Goal: Find specific page/section: Locate a particular part of the current website

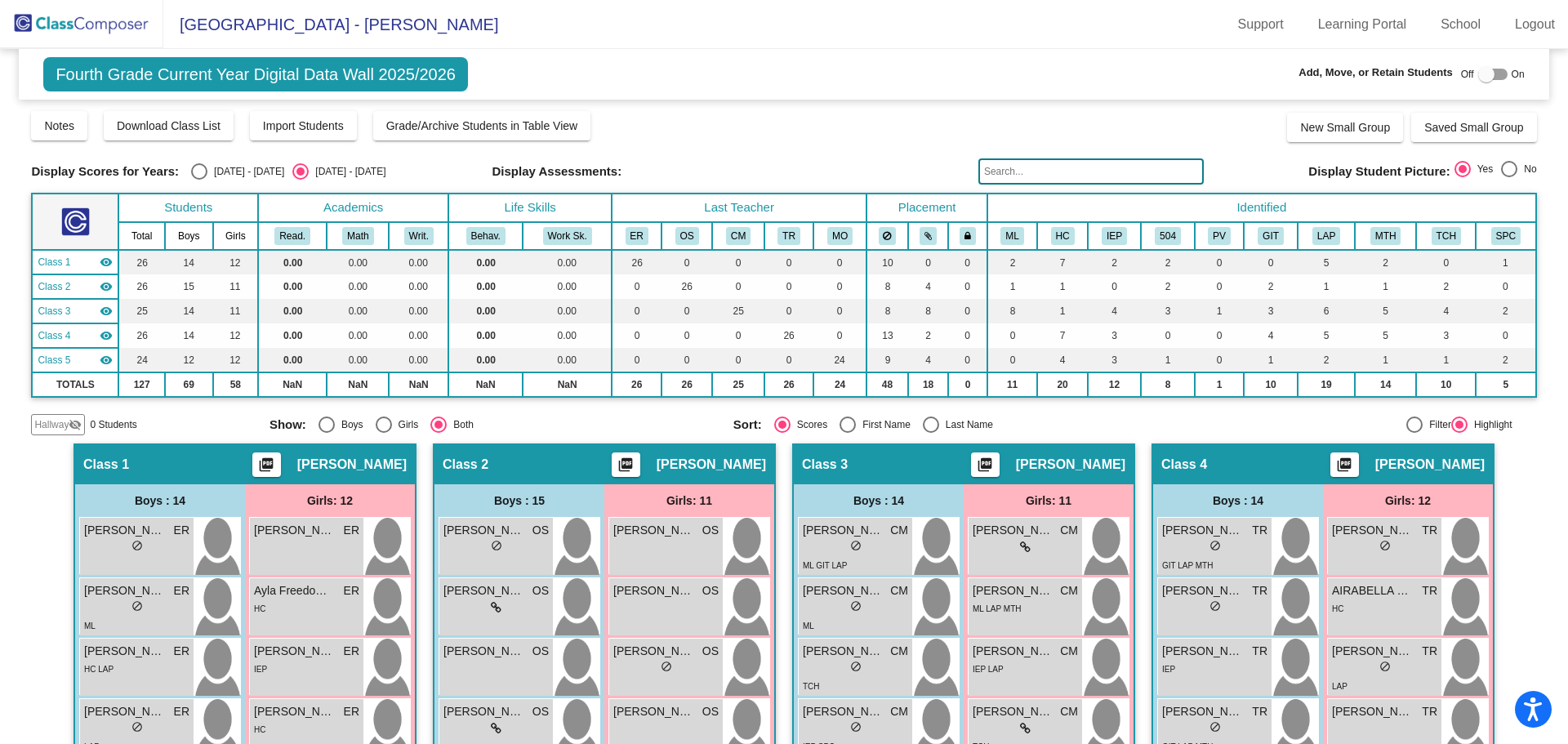
click at [192, 174] on div "Select an option" at bounding box center [199, 171] width 16 height 16
click at [198, 179] on input "[DATE] - [DATE]" at bounding box center [198, 179] width 1 height 1
radio input "true"
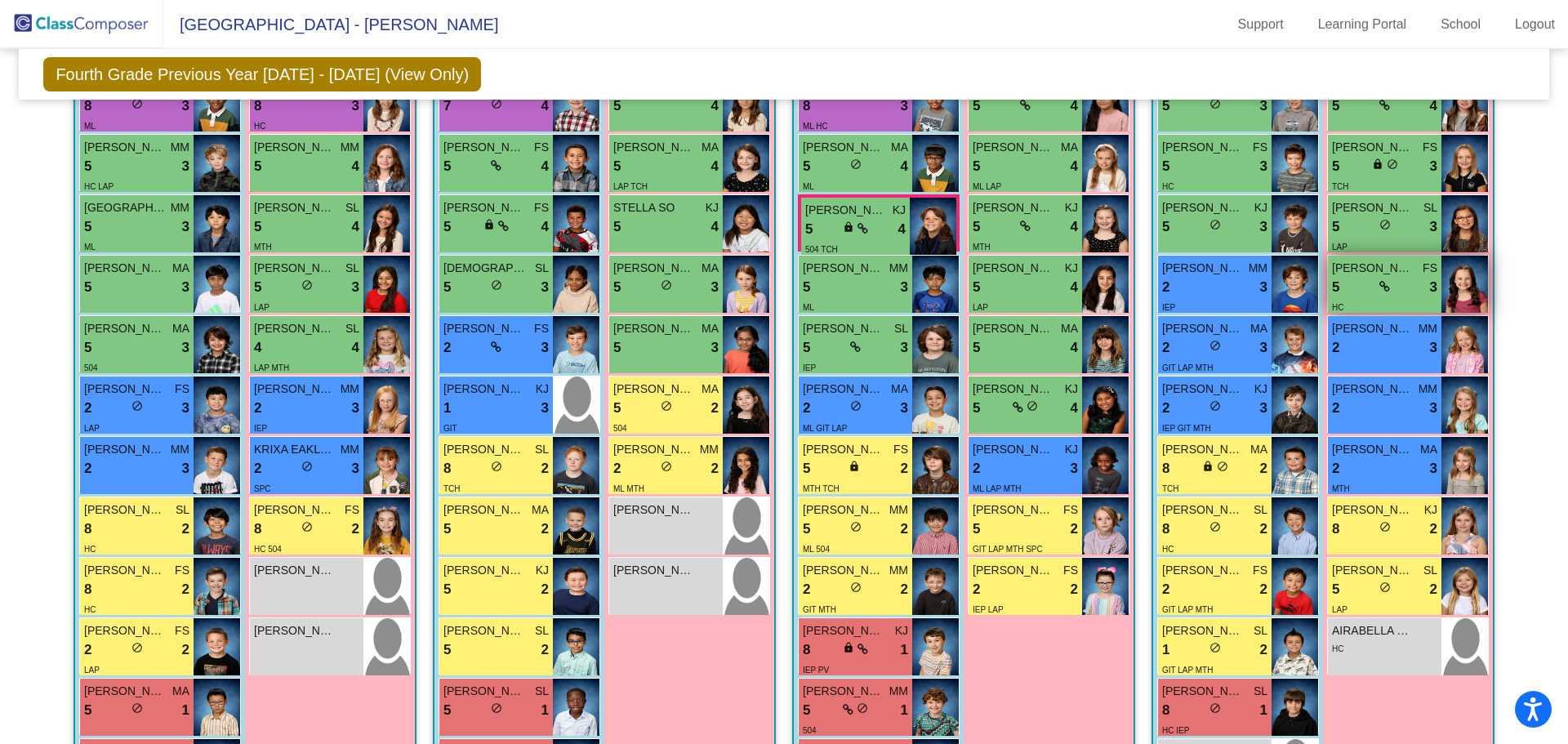
scroll to position [563, 0]
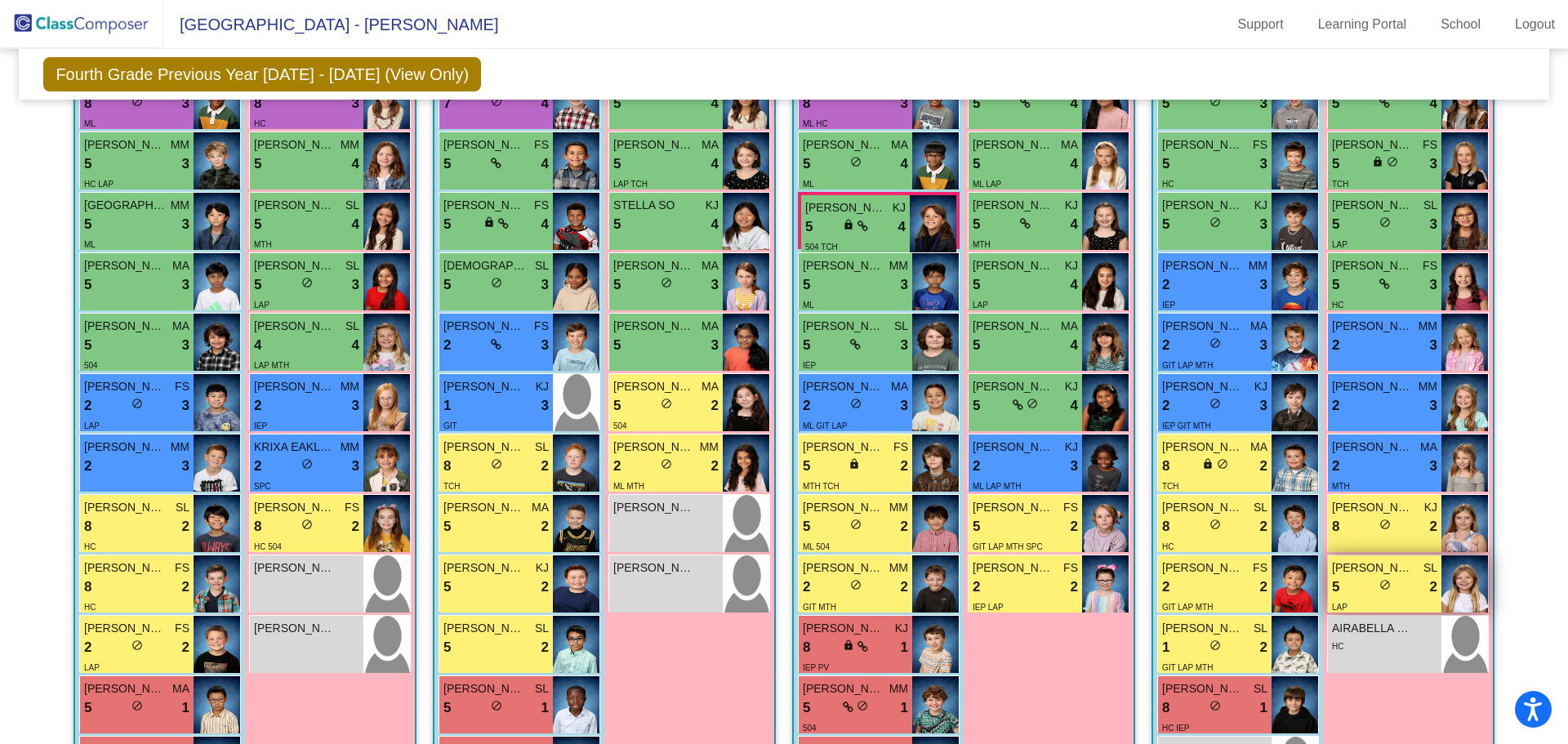
click at [1450, 575] on img at bounding box center [1464, 584] width 46 height 58
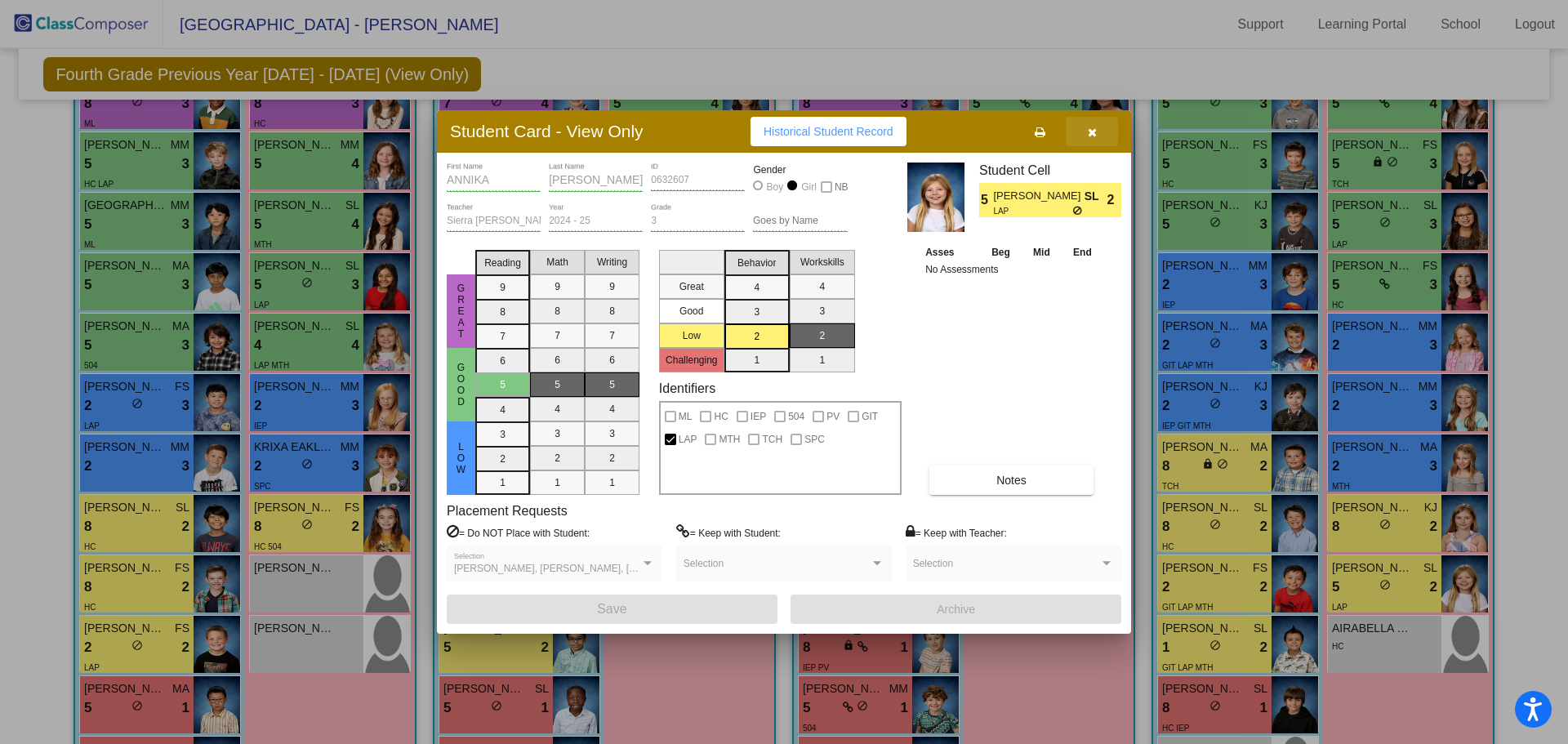
click at [1089, 139] on button "button" at bounding box center [1092, 131] width 52 height 29
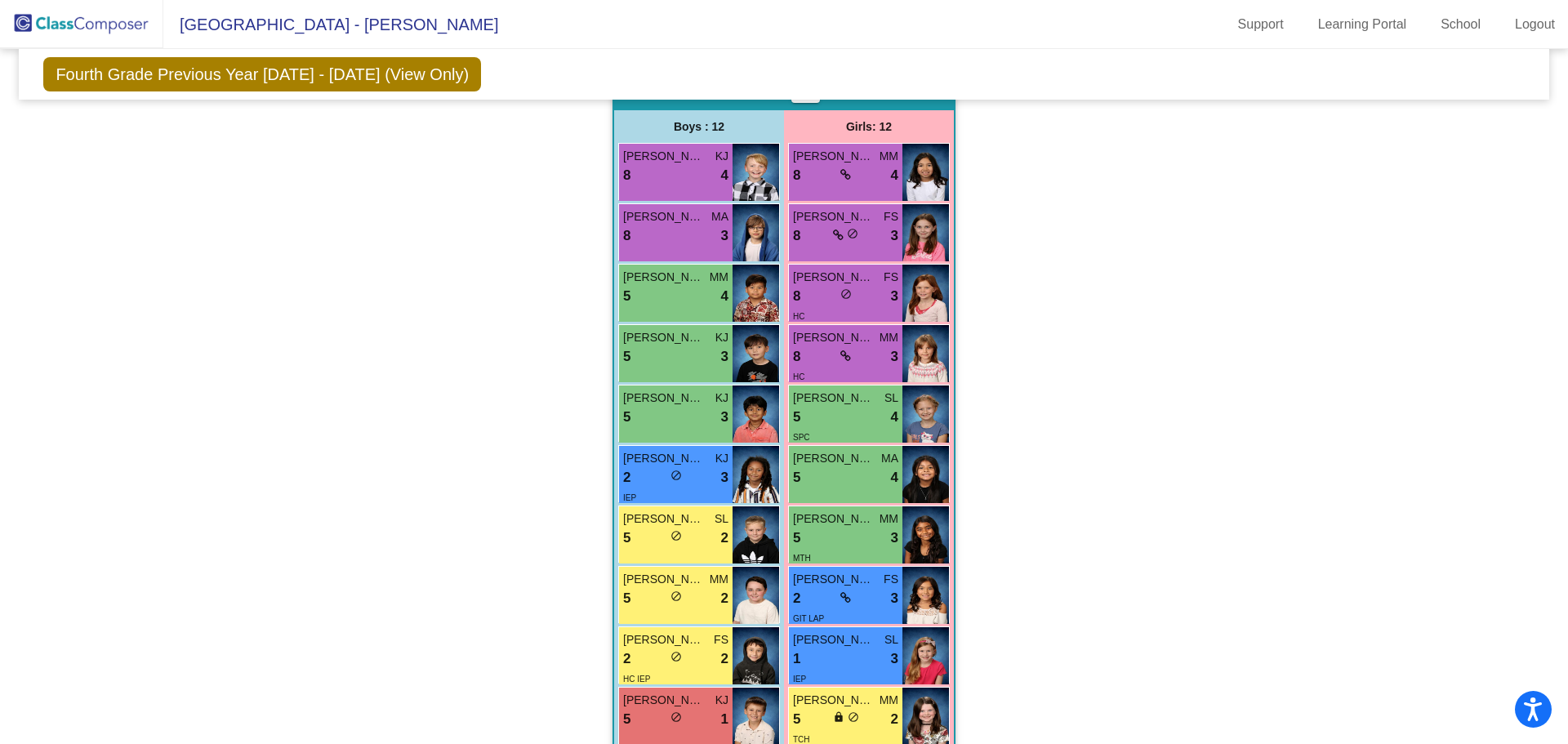
scroll to position [1527, 0]
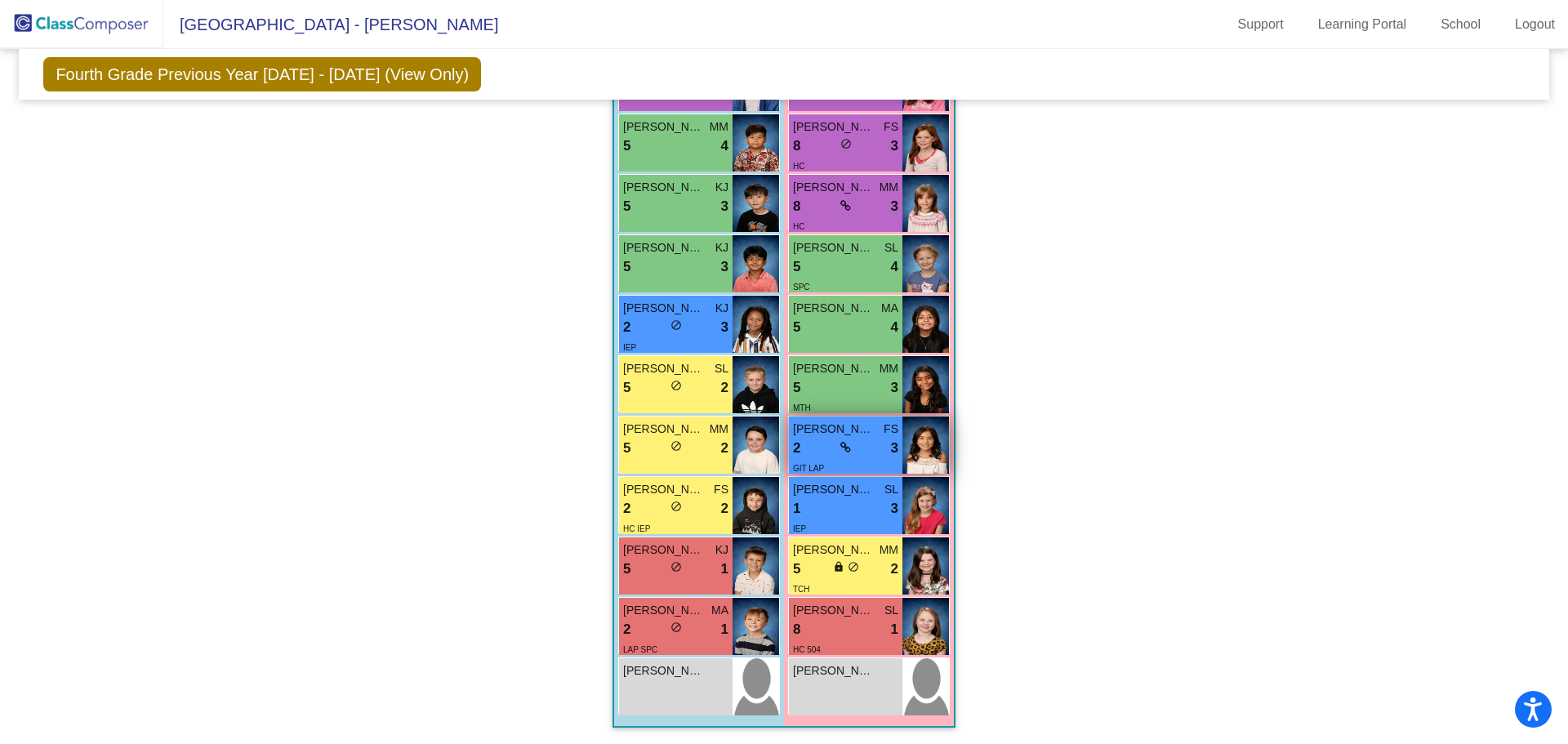
click at [936, 441] on img at bounding box center [926, 444] width 46 height 58
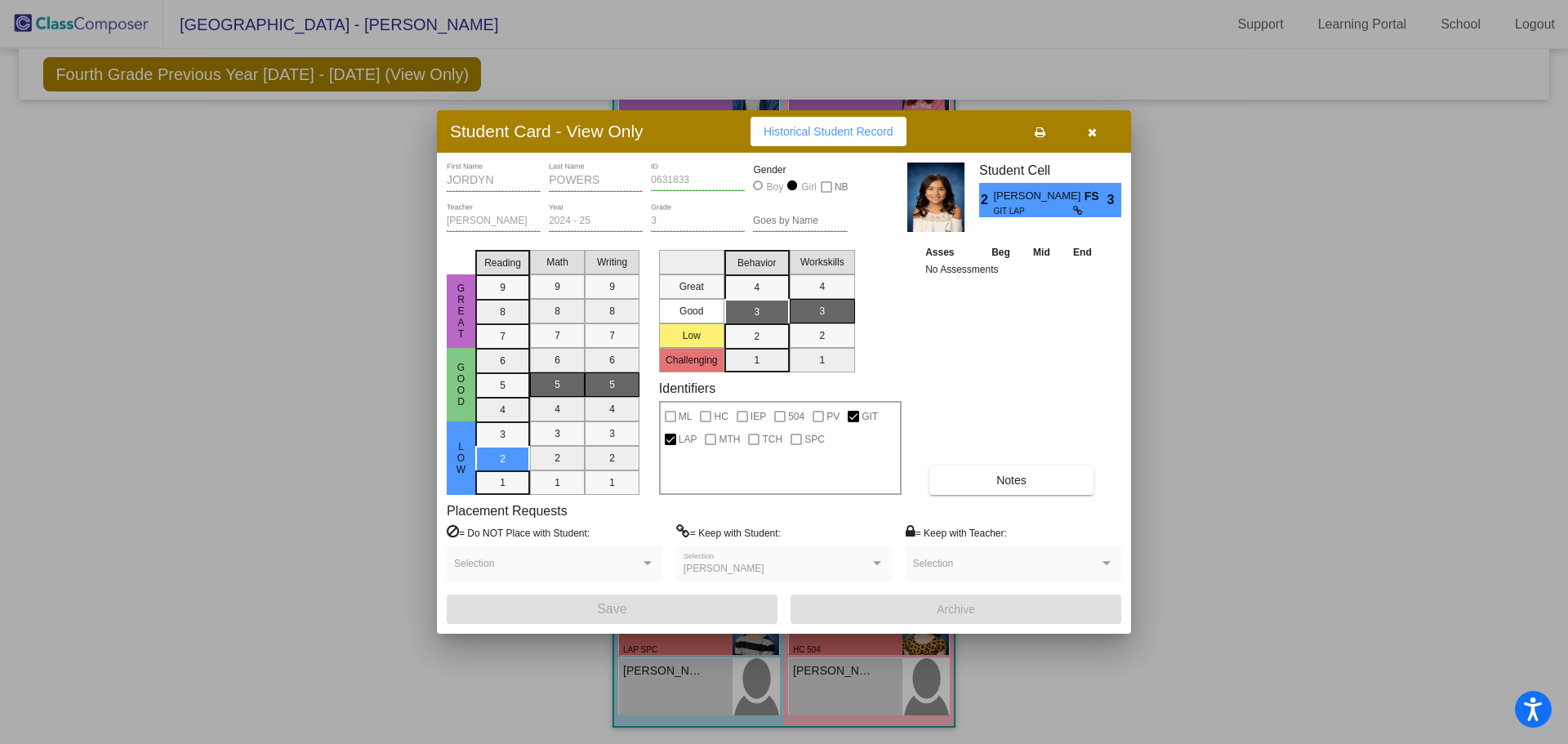
click at [1097, 135] on button "button" at bounding box center [1092, 131] width 52 height 29
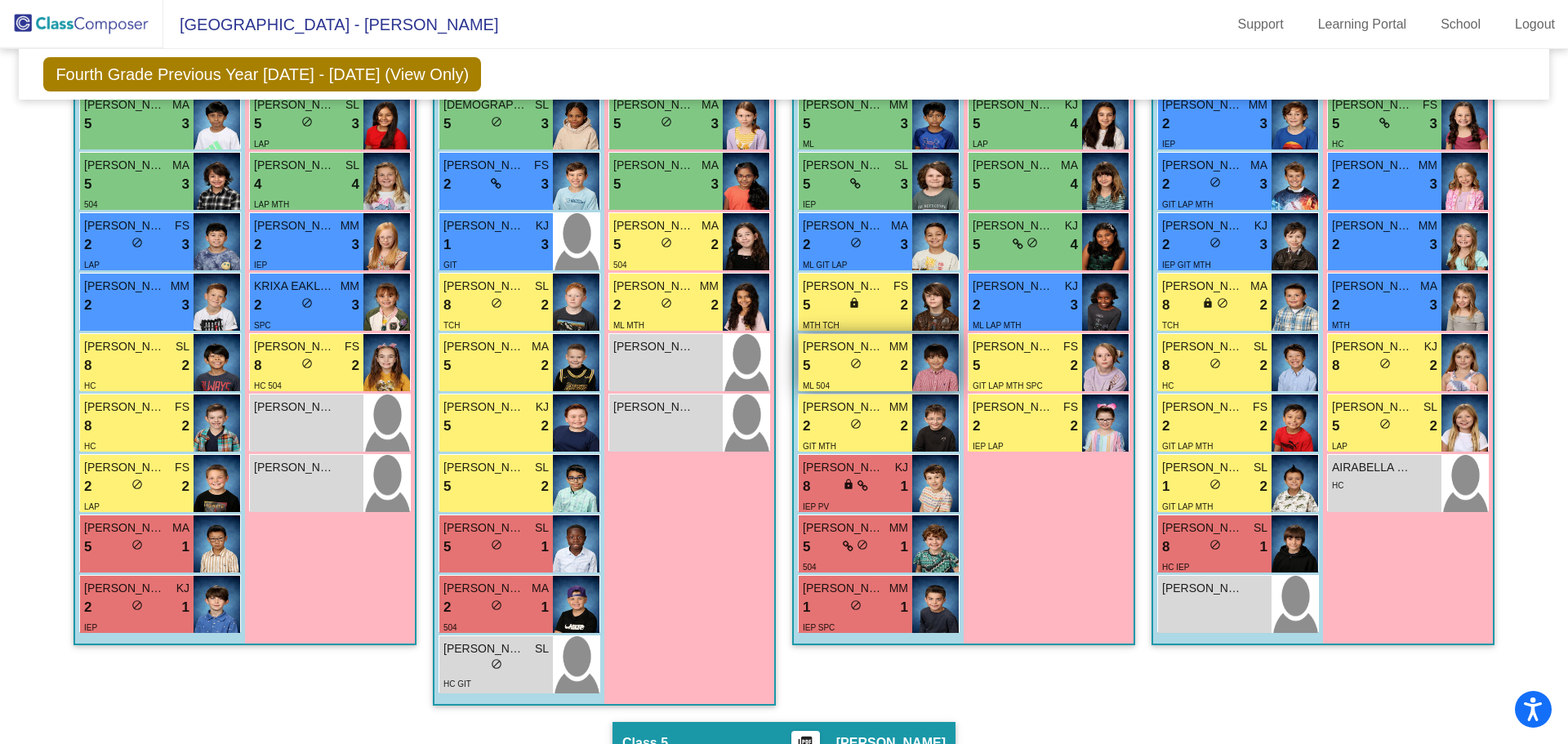
scroll to position [737, 0]
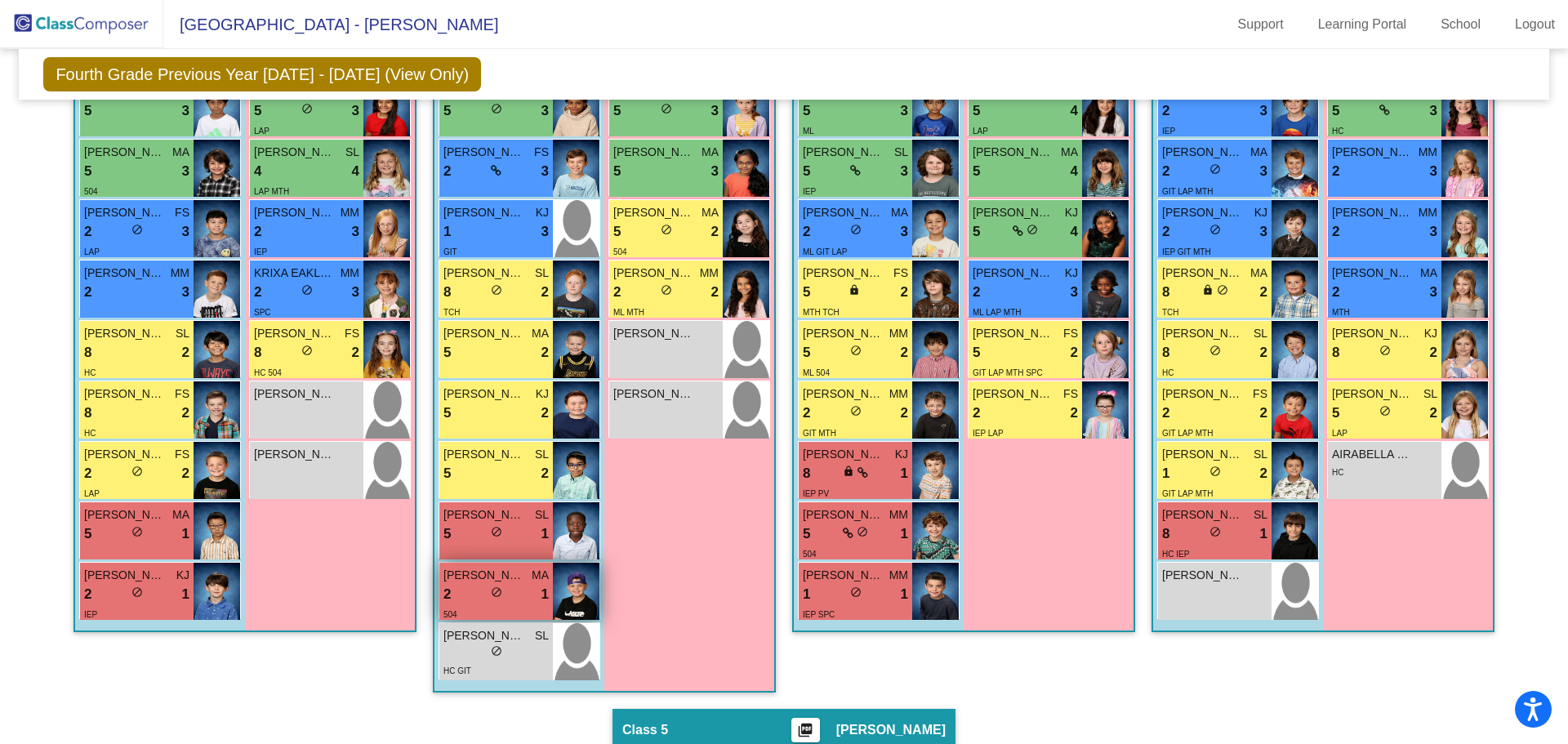
click at [584, 573] on img at bounding box center [575, 590] width 46 height 58
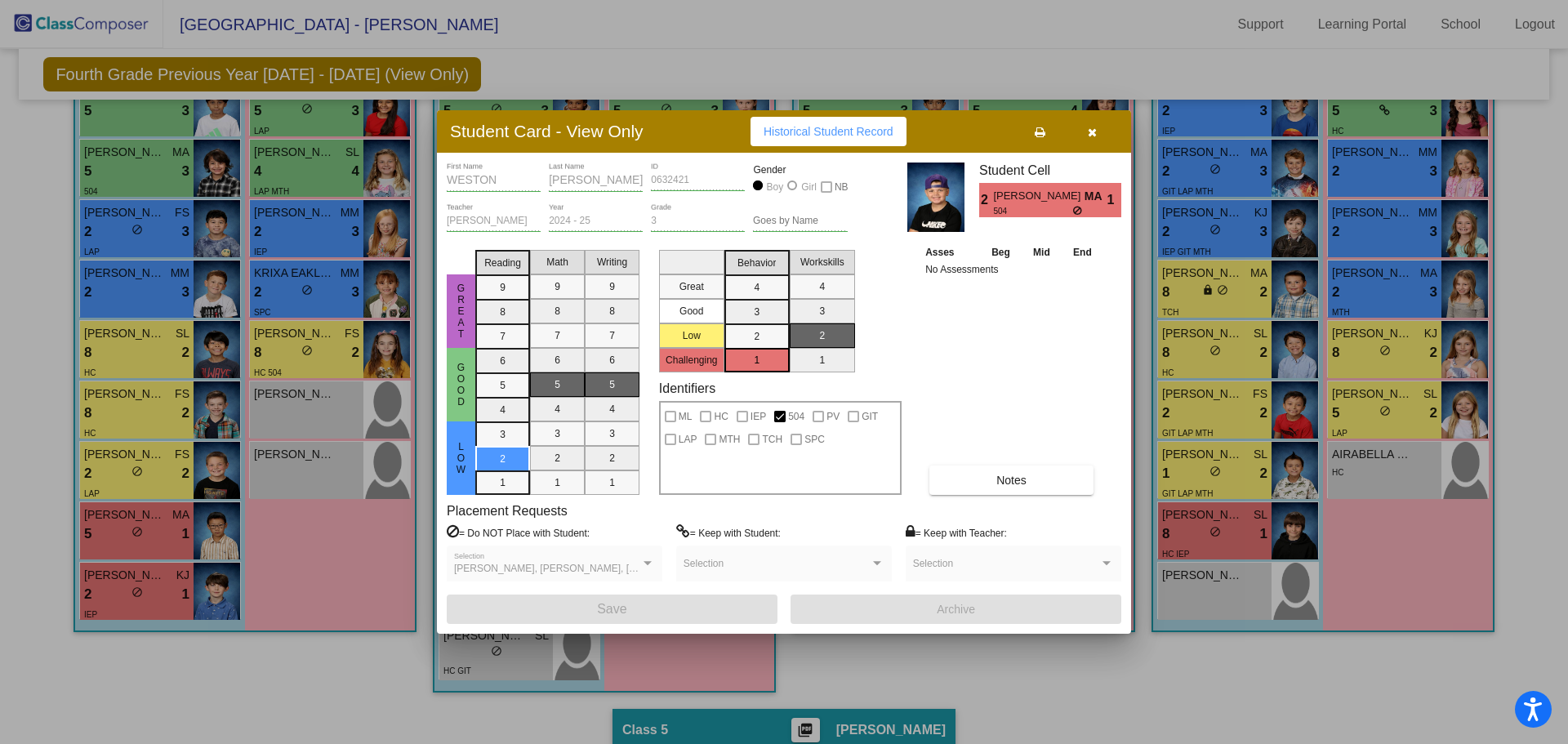
click at [1093, 124] on span "button" at bounding box center [1093, 131] width 9 height 13
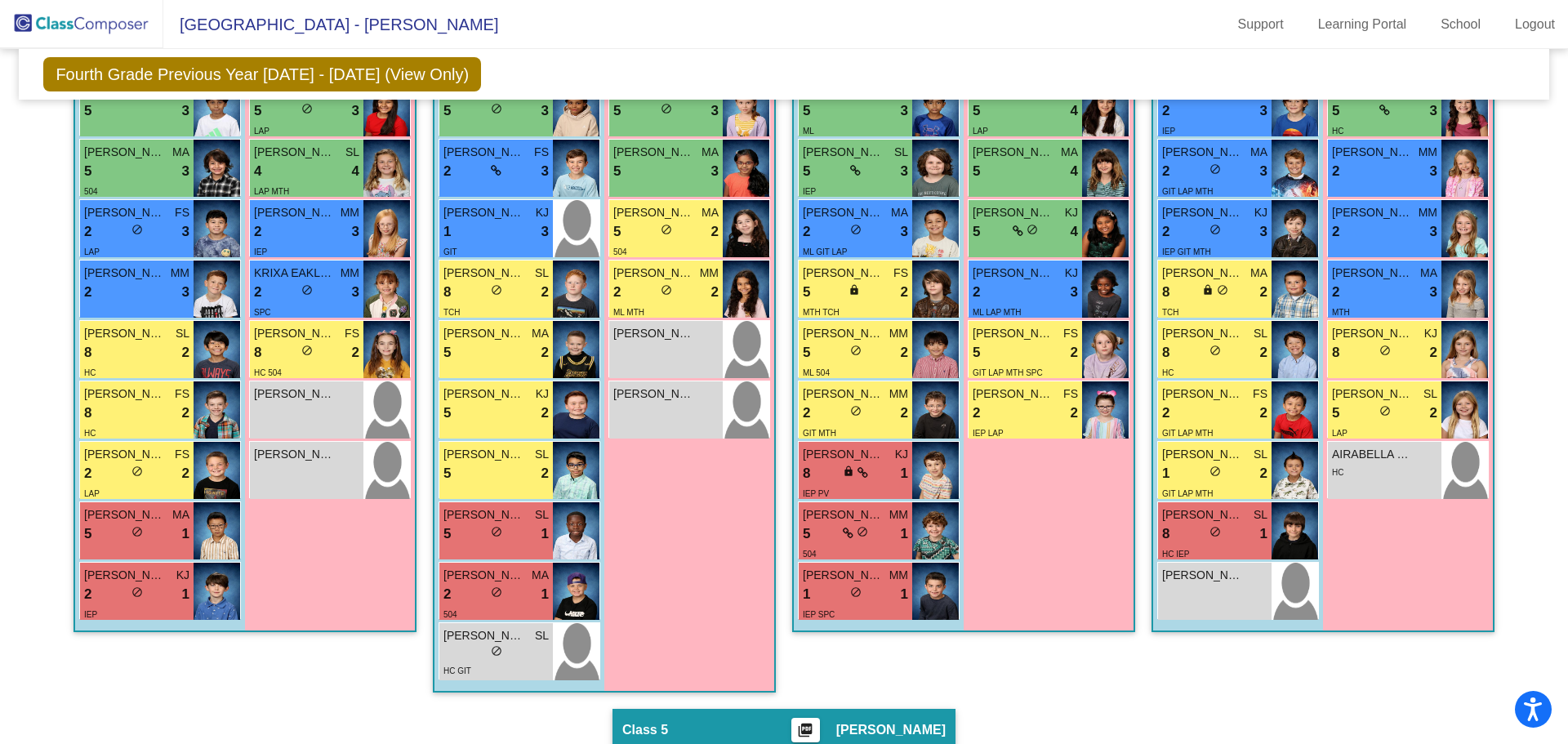
click at [599, 171] on div "[PERSON_NAME] FS 8 lock do_not_disturb_alt 4 [PERSON_NAME] FS 8 lock do_not_dis…" at bounding box center [520, 229] width 170 height 906
click at [559, 178] on img at bounding box center [575, 168] width 46 height 58
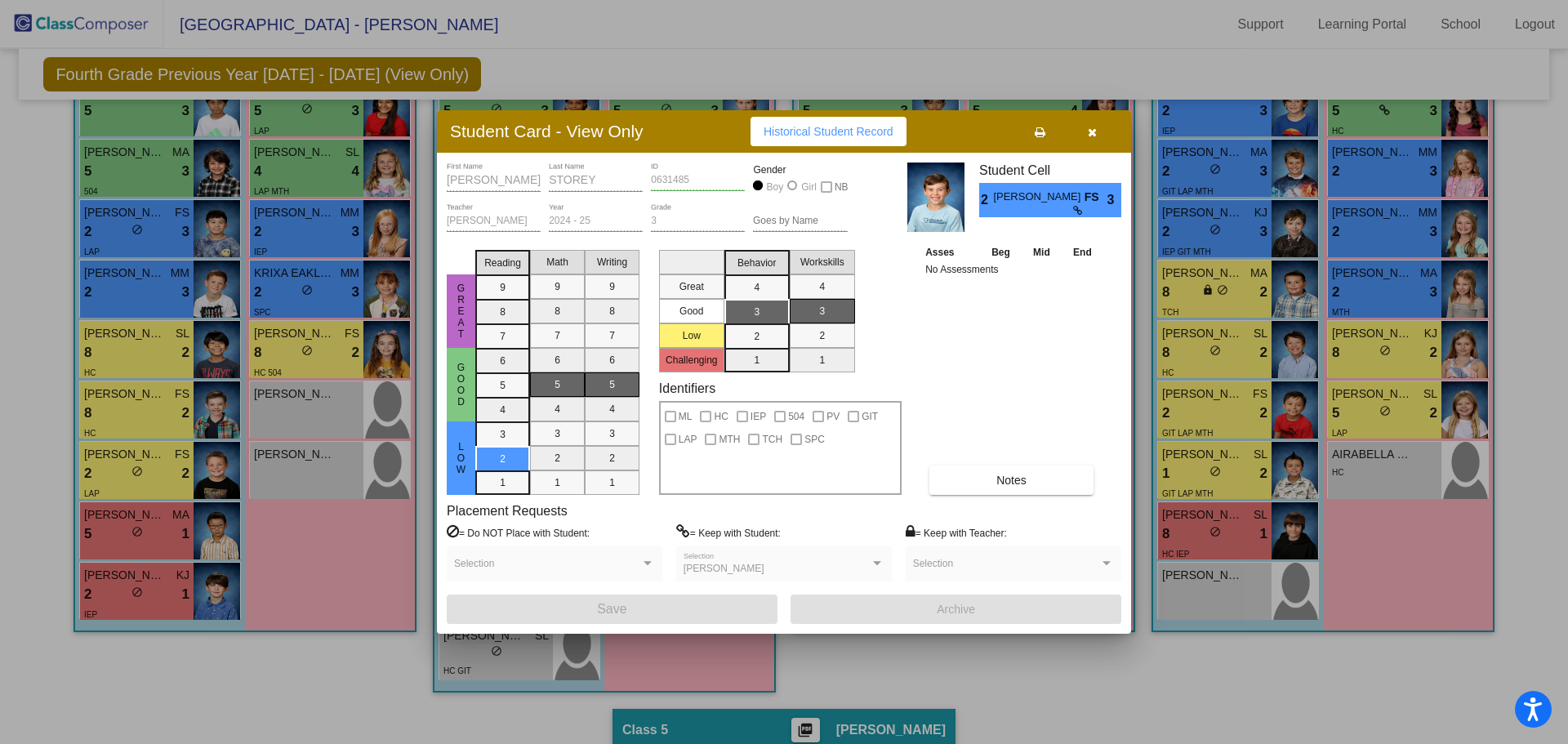
click at [1088, 135] on icon "button" at bounding box center [1093, 132] width 9 height 11
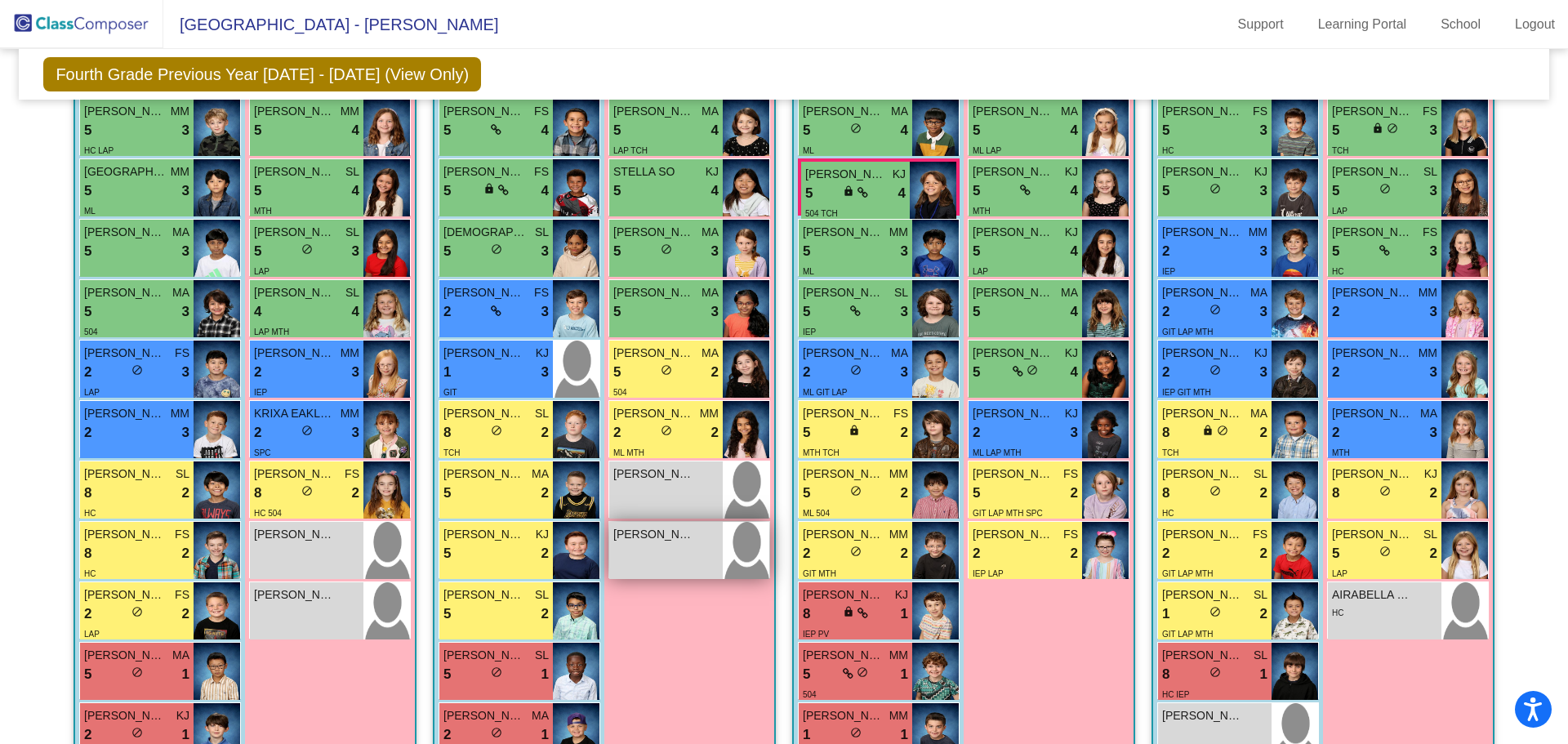
scroll to position [587, 0]
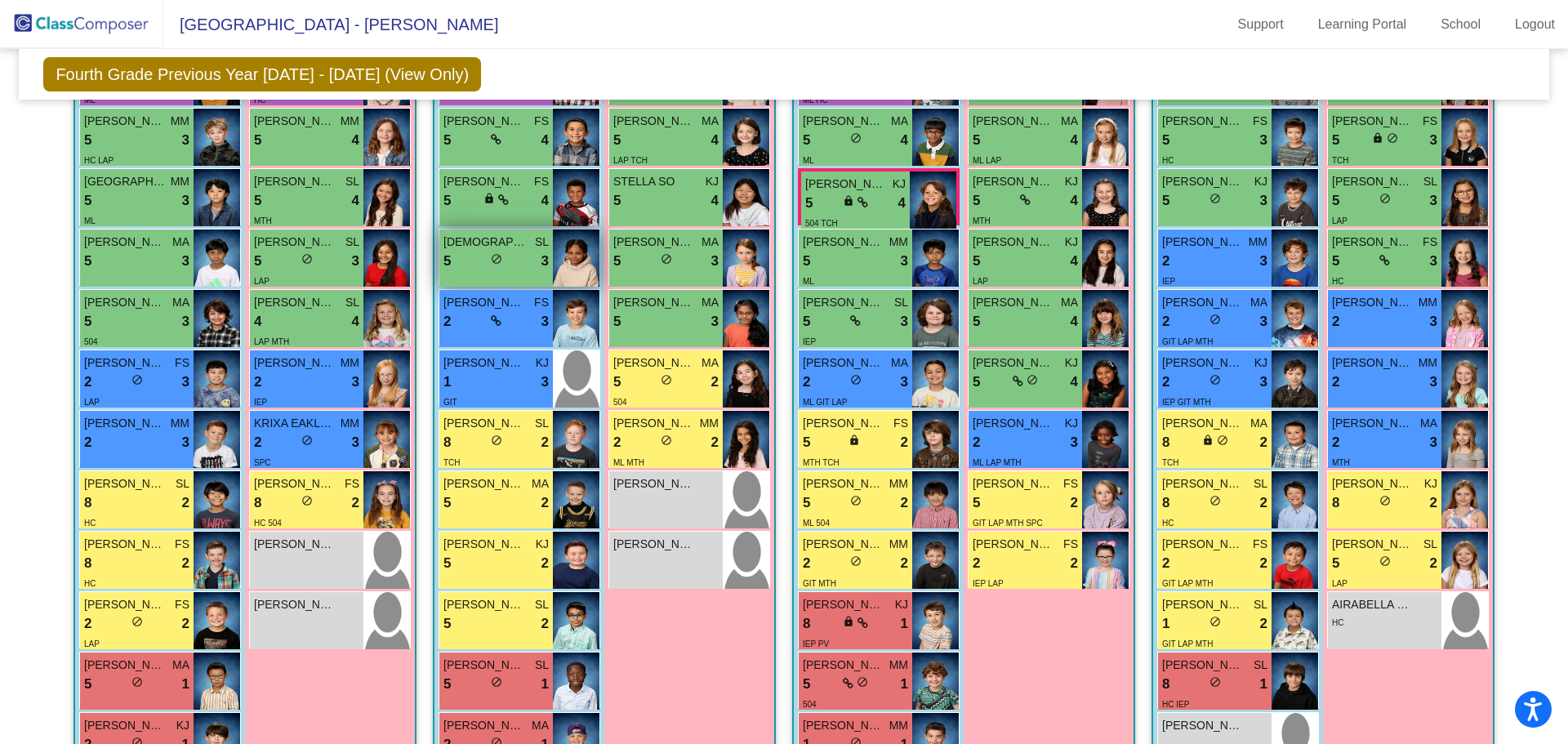
click at [564, 257] on img at bounding box center [575, 257] width 46 height 58
